Goal: Task Accomplishment & Management: Use online tool/utility

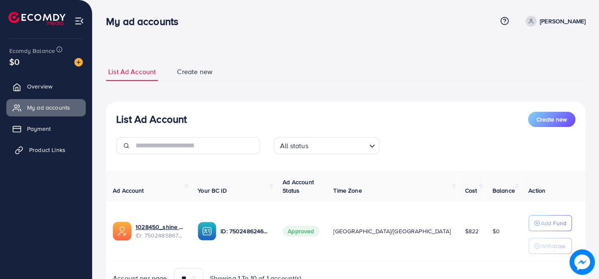
click at [56, 147] on span "Product Links" at bounding box center [47, 149] width 36 height 8
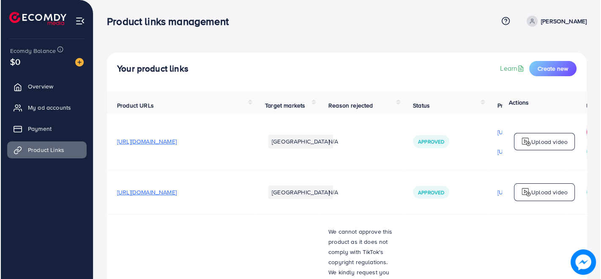
scroll to position [0, 191]
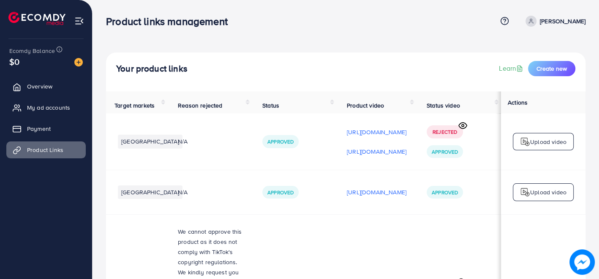
click at [461, 128] on icon at bounding box center [463, 125] width 9 height 9
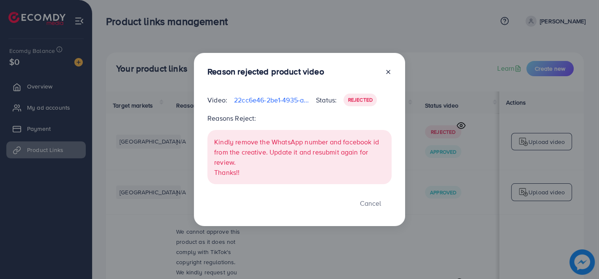
scroll to position [0, 191]
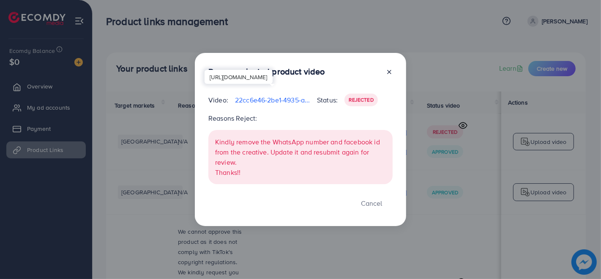
click at [278, 98] on p "22cc6e46-2be1-4935-a56c-b117ba9080ef-1747158499239.mp4" at bounding box center [272, 100] width 75 height 10
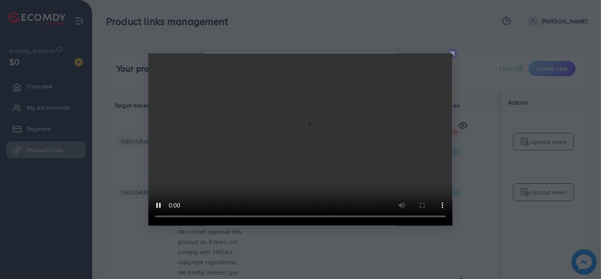
click at [455, 55] on icon at bounding box center [452, 53] width 7 height 7
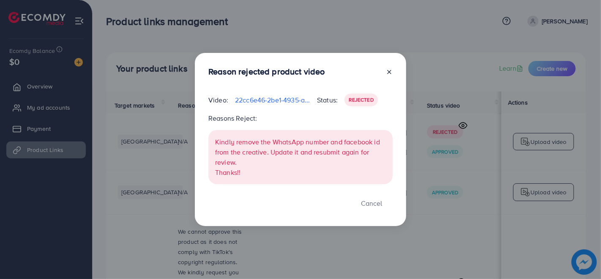
click at [386, 71] on icon at bounding box center [389, 71] width 7 height 7
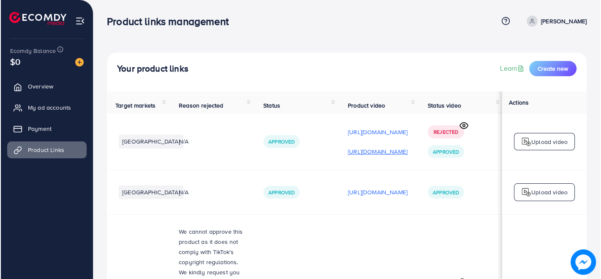
scroll to position [0, 191]
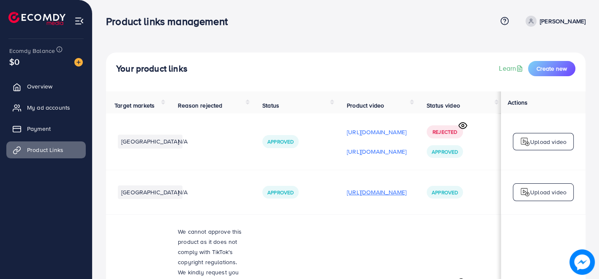
click at [373, 190] on p "[URL][DOMAIN_NAME]" at bounding box center [377, 192] width 60 height 10
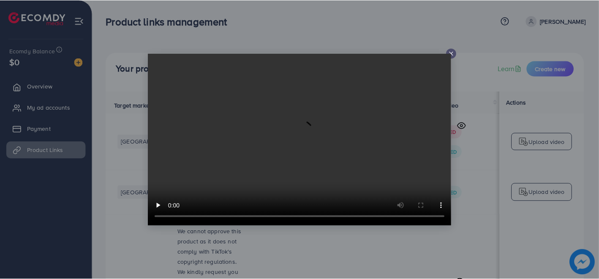
scroll to position [0, 191]
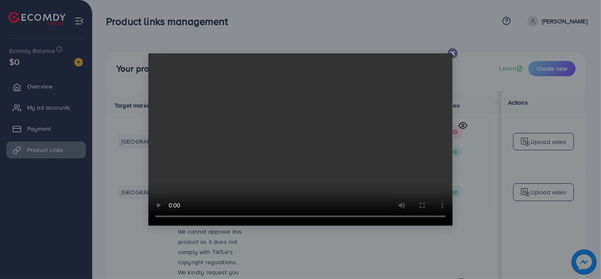
click at [451, 56] on video at bounding box center [300, 139] width 304 height 172
click at [453, 54] on line at bounding box center [452, 53] width 3 height 3
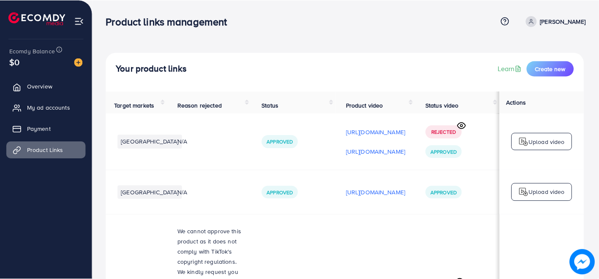
scroll to position [0, 189]
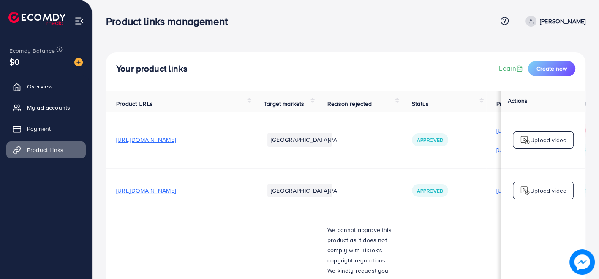
click at [176, 143] on span "[URL][DOMAIN_NAME]" at bounding box center [146, 139] width 60 height 8
click at [563, 73] on button "Create new" at bounding box center [551, 68] width 47 height 15
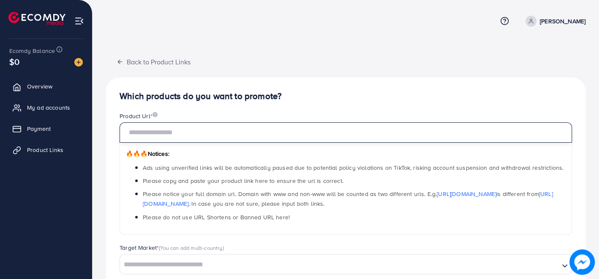
click at [231, 138] on input "text" at bounding box center [346, 132] width 453 height 20
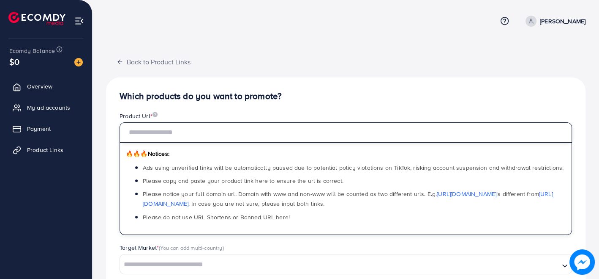
paste input "**********"
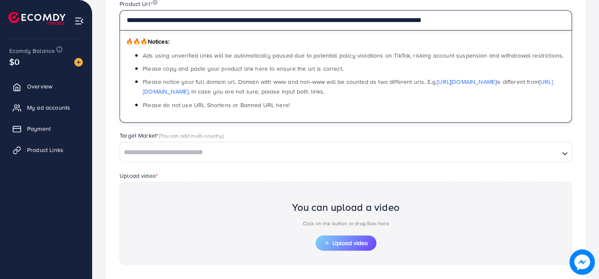
scroll to position [112, 0]
type input "**********"
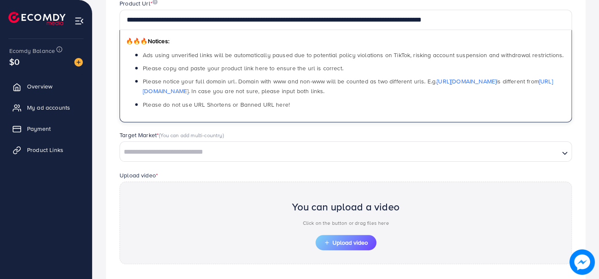
click at [221, 148] on input "Search for option" at bounding box center [340, 151] width 438 height 13
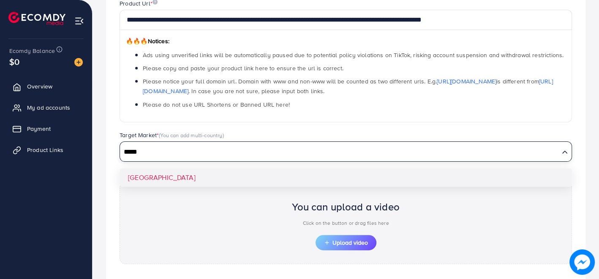
type input "*****"
click at [185, 171] on div "**********" at bounding box center [346, 152] width 480 height 375
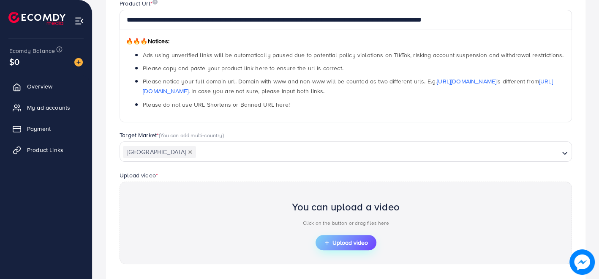
click at [337, 236] on button "Upload video" at bounding box center [346, 242] width 61 height 15
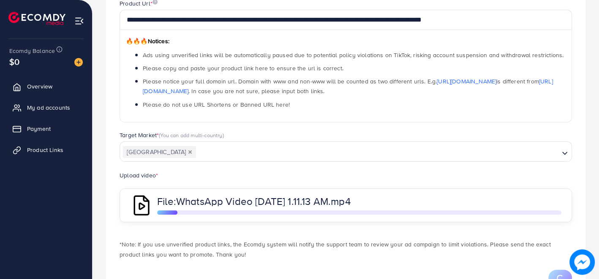
scroll to position [145, 0]
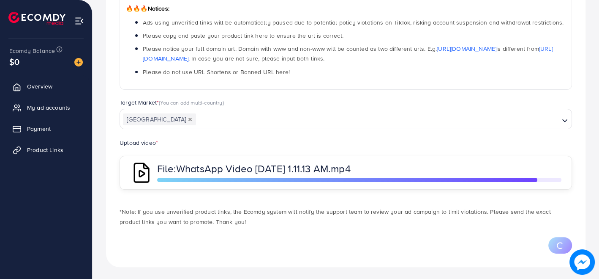
click at [387, 237] on div at bounding box center [346, 245] width 453 height 16
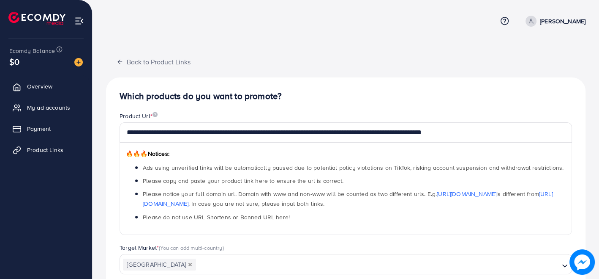
scroll to position [202, 0]
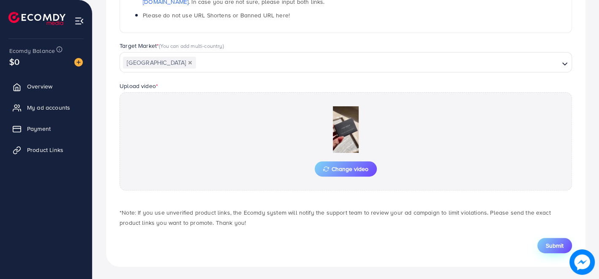
click at [546, 241] on span "Submit" at bounding box center [555, 245] width 18 height 8
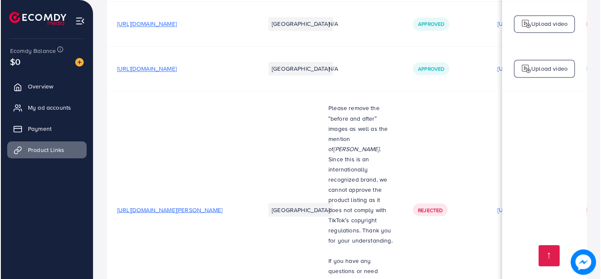
scroll to position [0, 189]
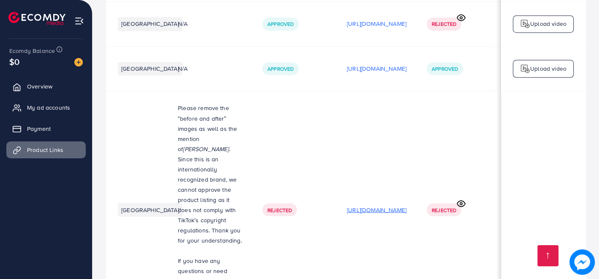
click at [377, 204] on p "[URL][DOMAIN_NAME]" at bounding box center [377, 209] width 60 height 10
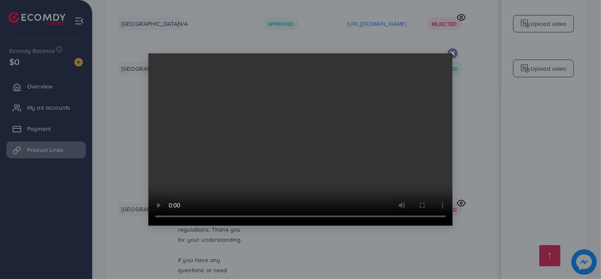
click at [450, 52] on icon at bounding box center [452, 53] width 7 height 7
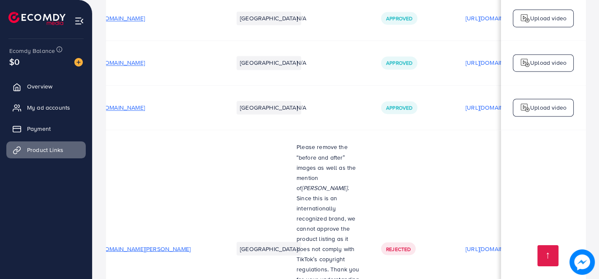
scroll to position [3977, 0]
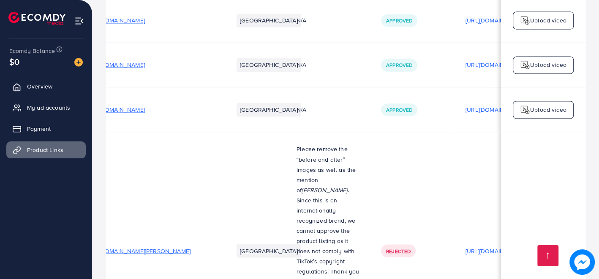
click at [134, 246] on span "[URL][DOMAIN_NAME][PERSON_NAME]" at bounding box center [137, 250] width 105 height 8
